Goal: Check status: Check status

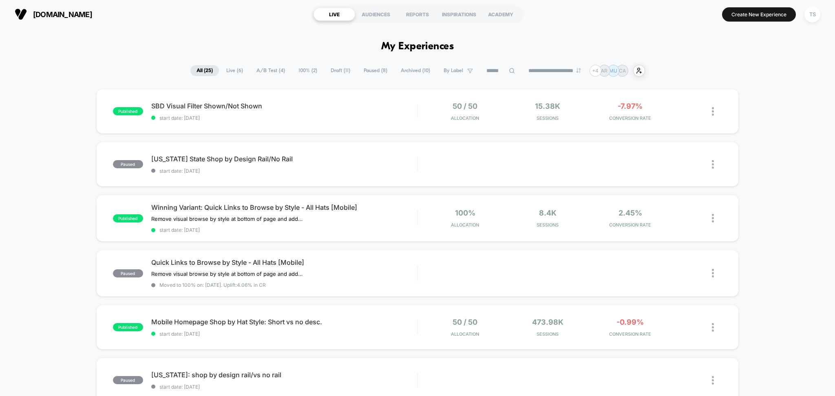
click at [382, 73] on span "Paused ( 8 )" at bounding box center [376, 70] width 36 height 11
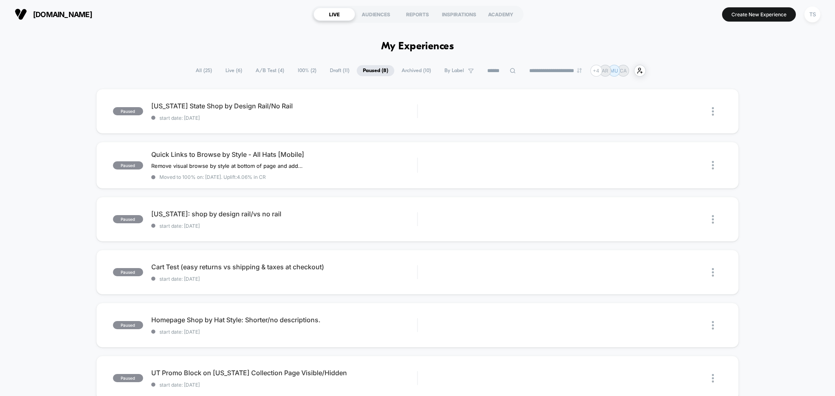
click at [199, 68] on span "All ( 25 )" at bounding box center [204, 70] width 29 height 11
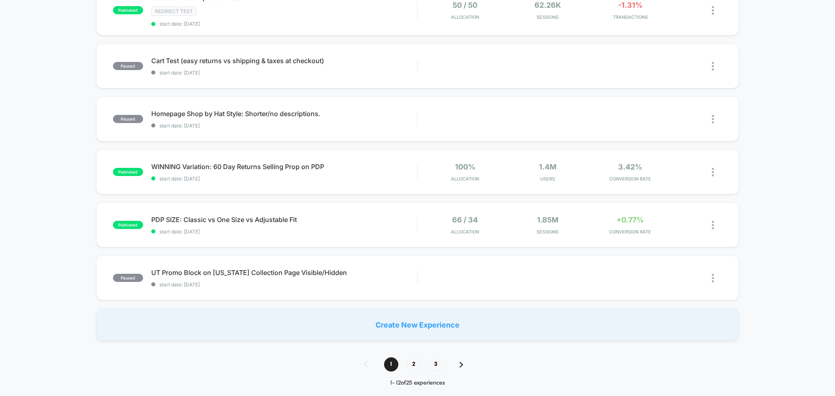
scroll to position [489, 0]
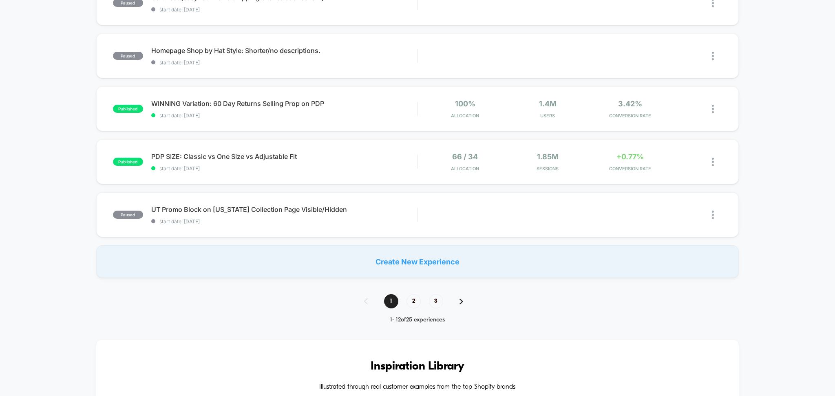
click at [414, 301] on span "2" at bounding box center [413, 301] width 14 height 14
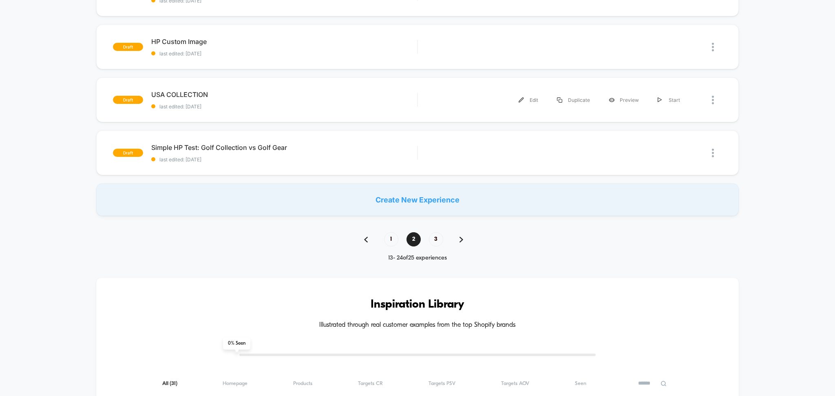
scroll to position [543, 0]
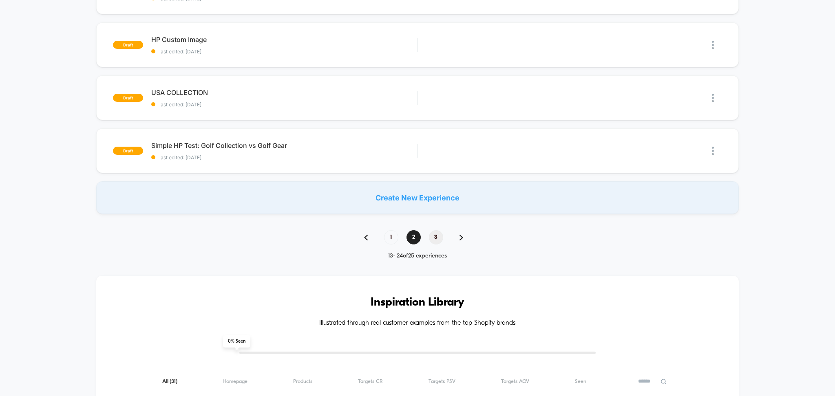
click at [437, 238] on span "3" at bounding box center [436, 237] width 14 height 14
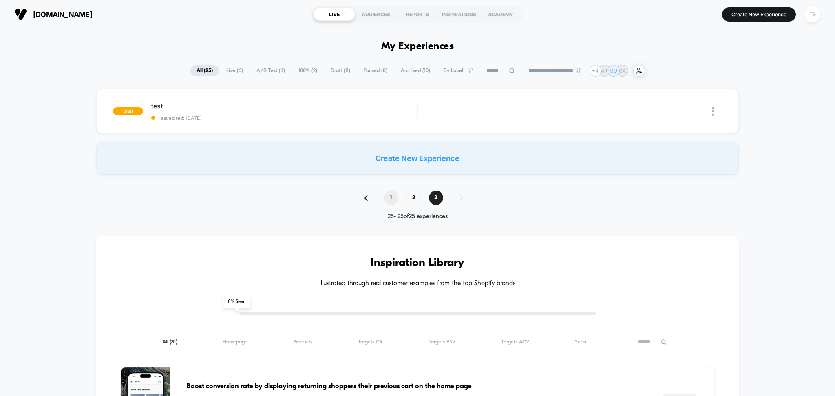
click at [389, 196] on span "1" at bounding box center [391, 198] width 14 height 14
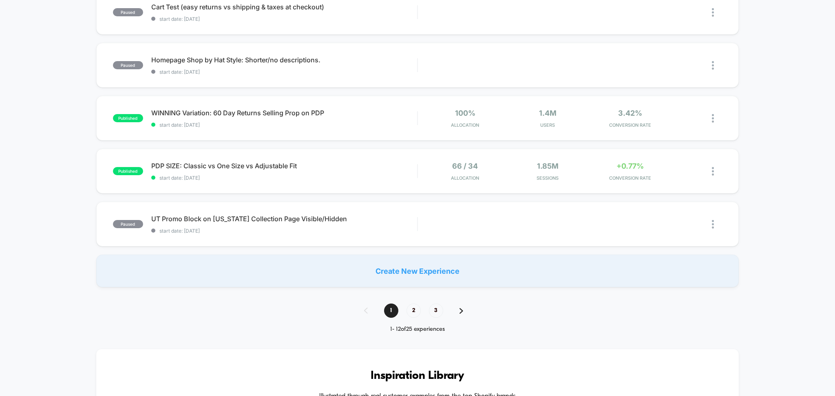
scroll to position [489, 0]
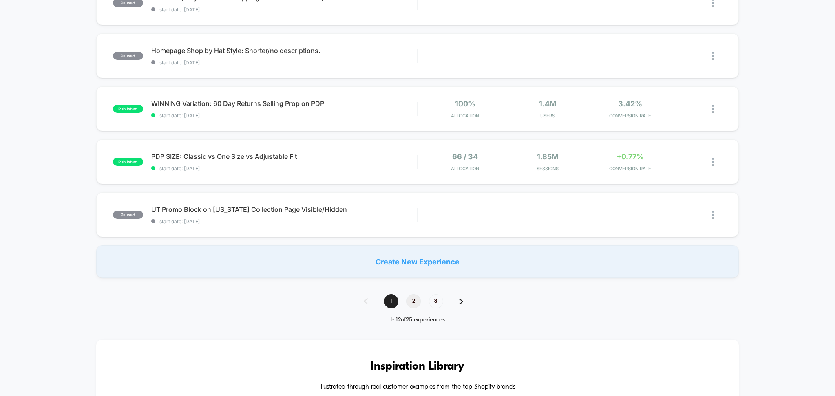
click at [414, 303] on span "2" at bounding box center [413, 301] width 14 height 14
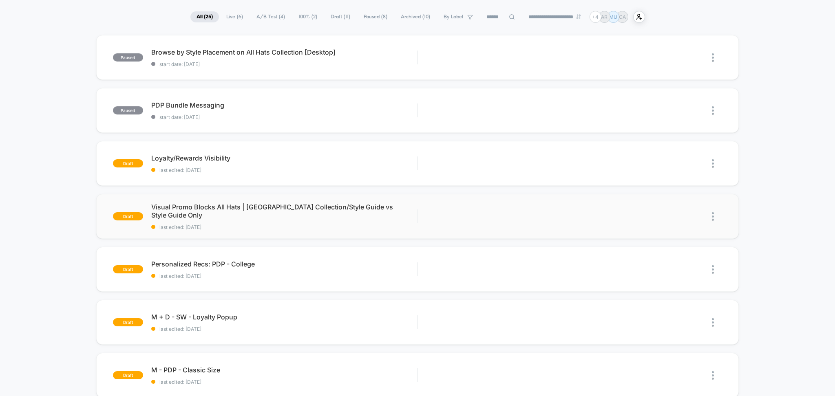
scroll to position [0, 0]
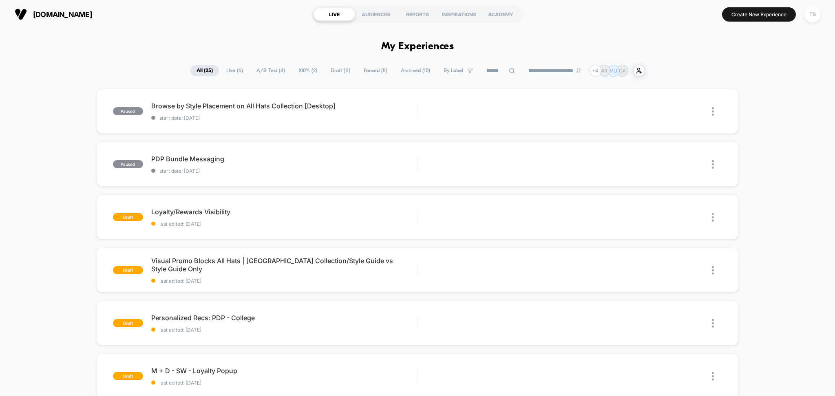
click at [414, 73] on span "Archived ( 10 )" at bounding box center [416, 70] width 42 height 11
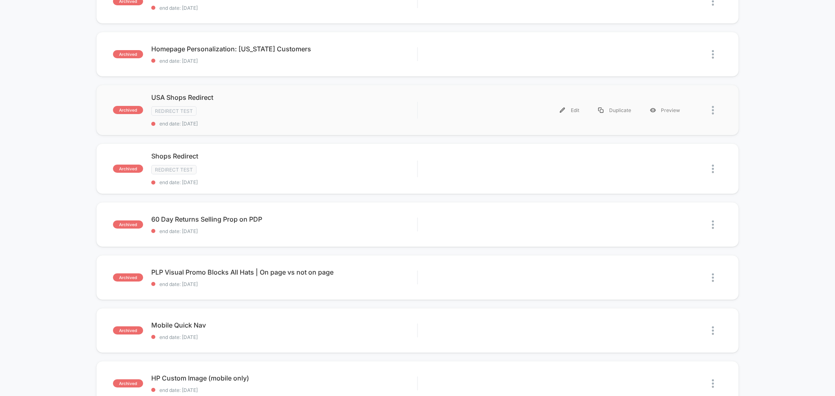
scroll to position [217, 0]
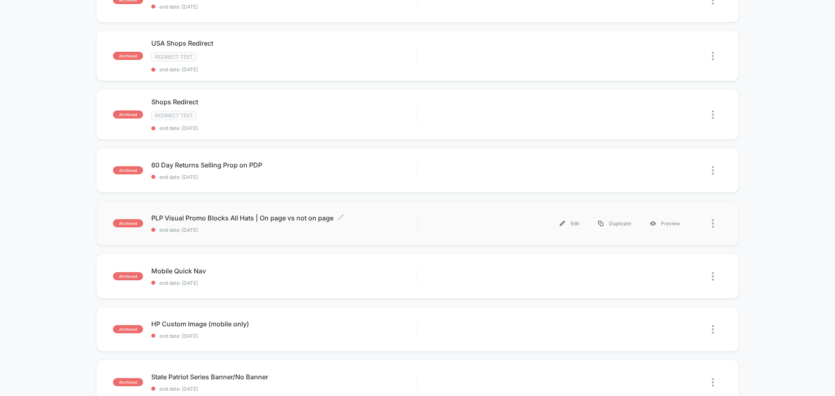
click at [212, 218] on span "PLP Visual Promo Blocks All Hats | On page vs not on page Click to edit experie…" at bounding box center [284, 218] width 266 height 8
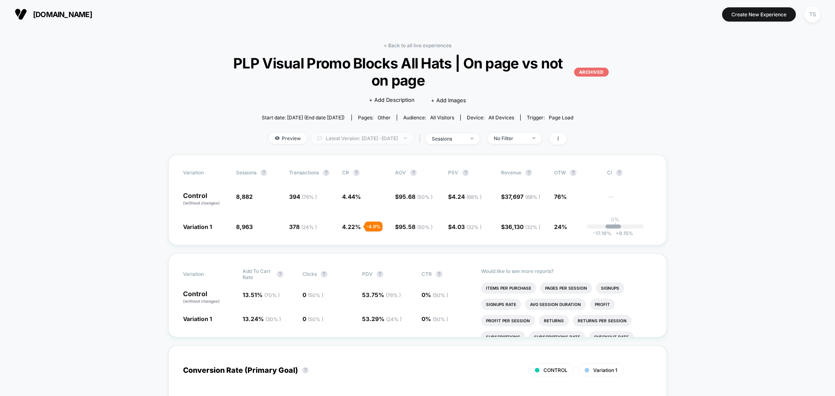
click at [370, 139] on span "Latest Version: [DATE] - [DATE]" at bounding box center [362, 138] width 102 height 11
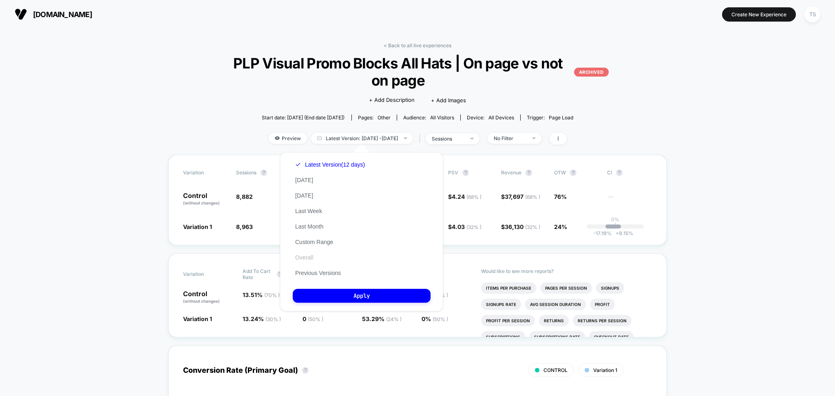
click at [310, 257] on button "Overall" at bounding box center [304, 257] width 23 height 7
click at [355, 296] on button "Apply" at bounding box center [362, 296] width 138 height 14
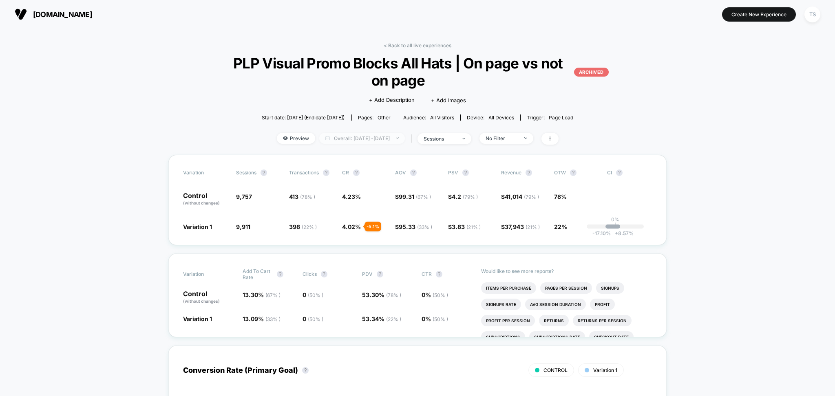
click at [362, 138] on span "Overall: [DATE] - [DATE]" at bounding box center [362, 138] width 86 height 11
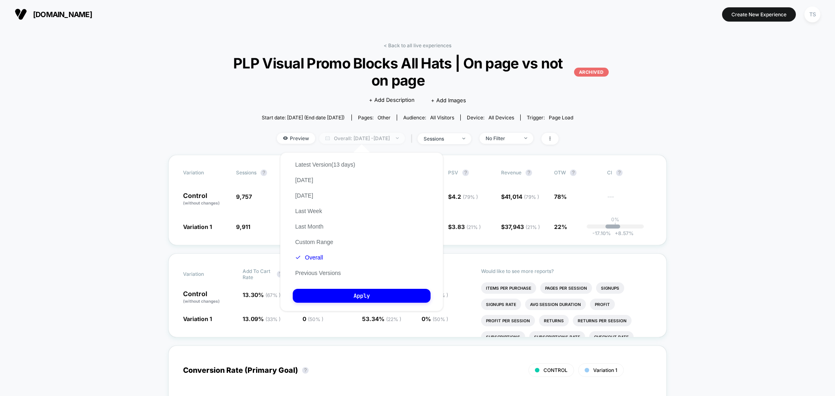
click at [382, 141] on span "Overall: [DATE] - [DATE]" at bounding box center [362, 138] width 86 height 11
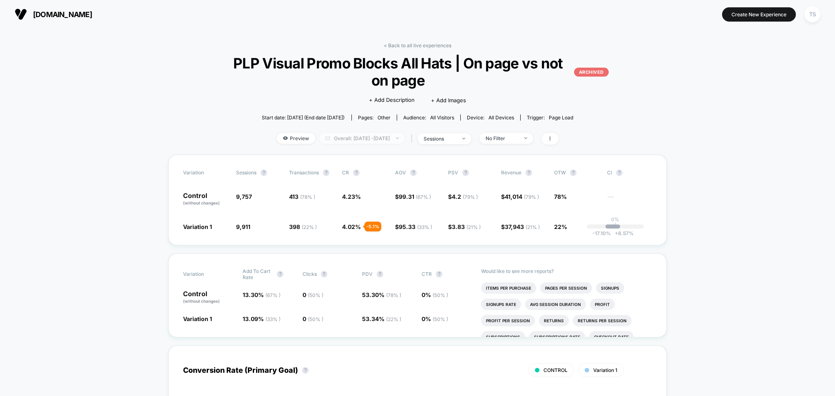
click at [367, 141] on span "Overall: [DATE] - [DATE]" at bounding box center [362, 138] width 86 height 11
select select "*"
select select "****"
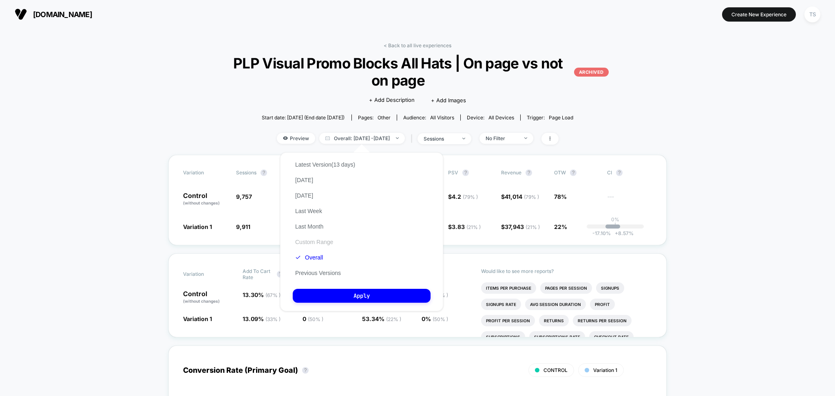
click at [313, 241] on button "Custom Range" at bounding box center [314, 241] width 43 height 7
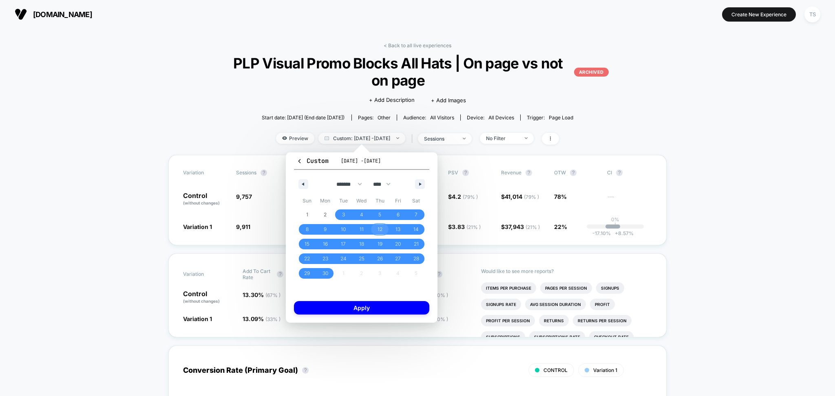
click at [381, 228] on span "12" at bounding box center [379, 229] width 5 height 15
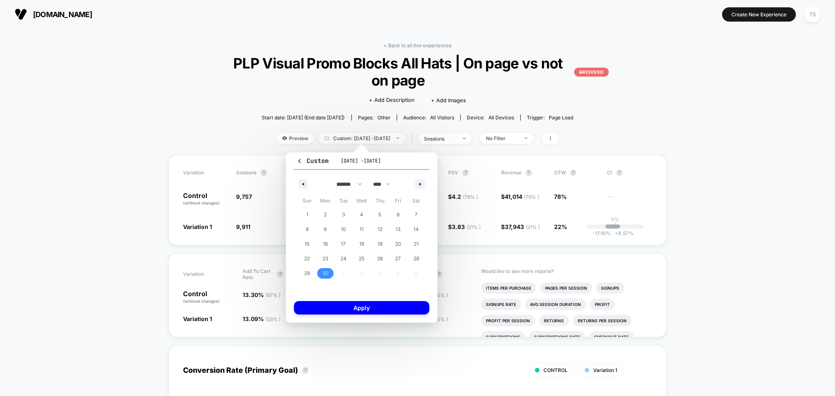
click at [328, 271] on span "30" at bounding box center [325, 273] width 6 height 15
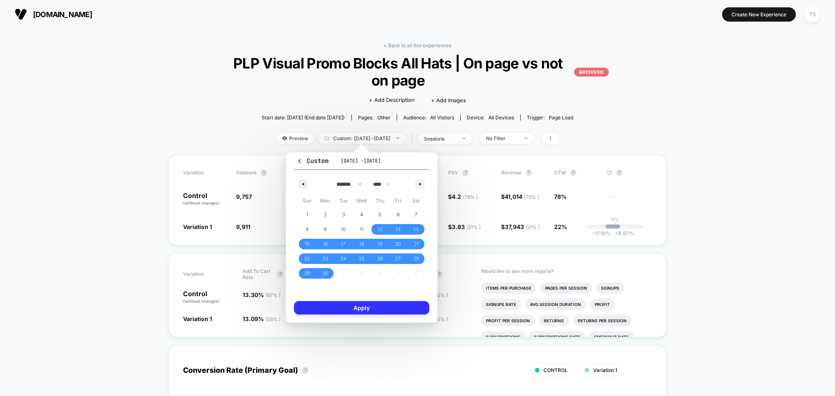
click at [367, 306] on button "Apply" at bounding box center [361, 307] width 135 height 13
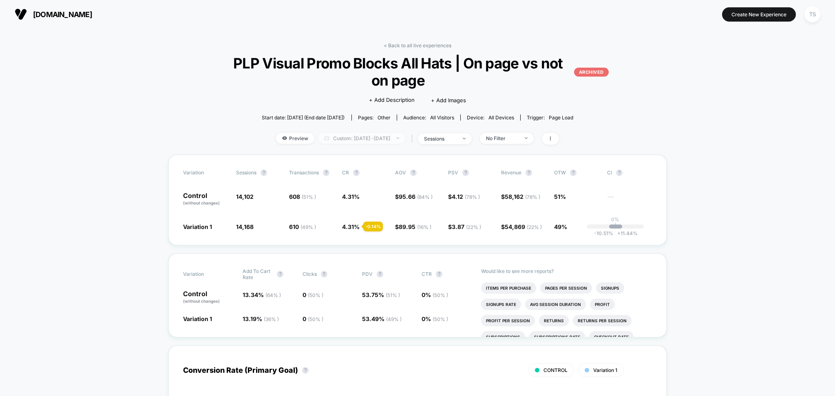
click at [351, 140] on span "Custom: [DATE] - [DATE]" at bounding box center [361, 138] width 87 height 11
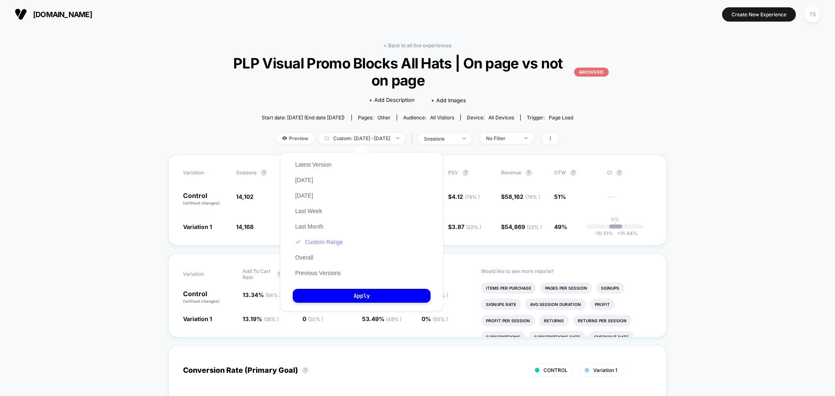
click at [329, 241] on button "Custom Range" at bounding box center [319, 241] width 53 height 7
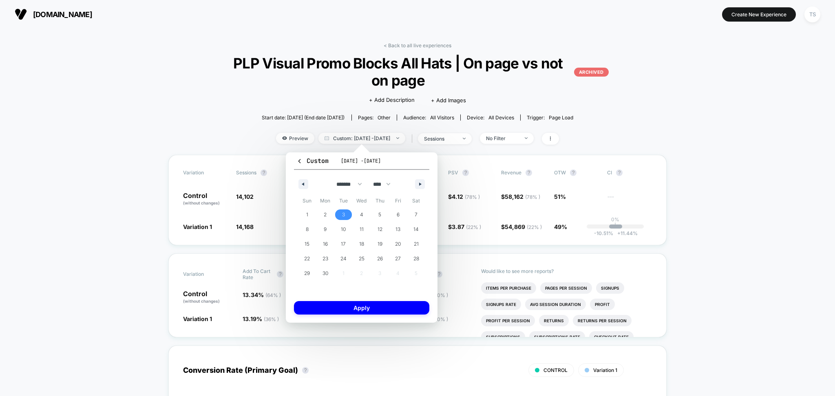
click at [342, 214] on span "3" at bounding box center [343, 214] width 3 height 15
click at [323, 273] on span "30" at bounding box center [325, 273] width 6 height 15
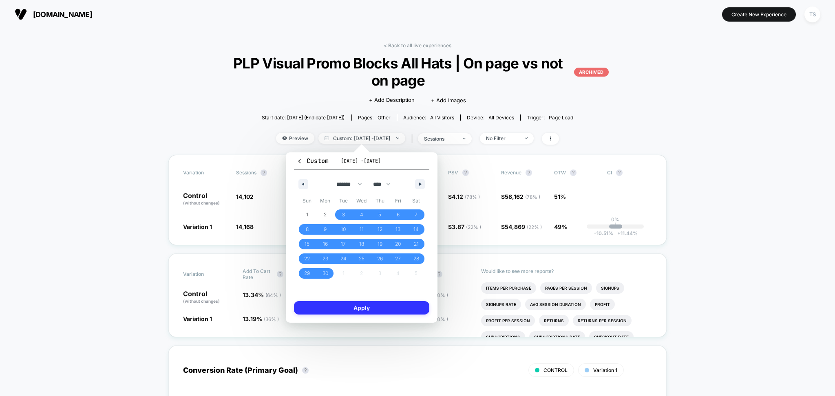
click at [366, 310] on button "Apply" at bounding box center [361, 307] width 135 height 13
